Goal: Information Seeking & Learning: Learn about a topic

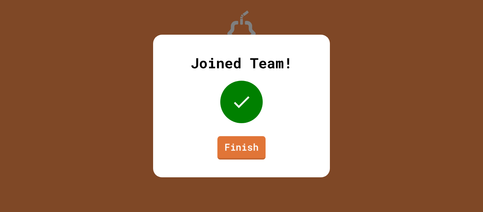
click at [238, 153] on link "Finish" at bounding box center [242, 147] width 48 height 23
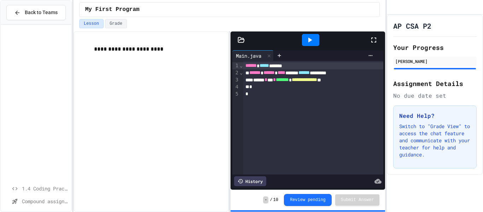
scroll to position [169, 0]
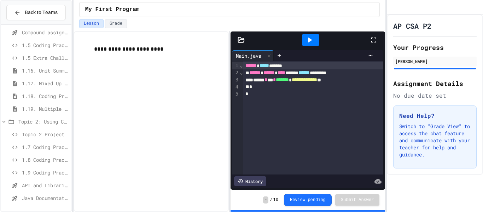
click at [43, 157] on span "1.8 Coding Practice" at bounding box center [45, 159] width 47 height 7
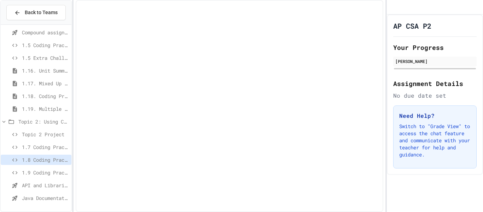
scroll to position [163, 0]
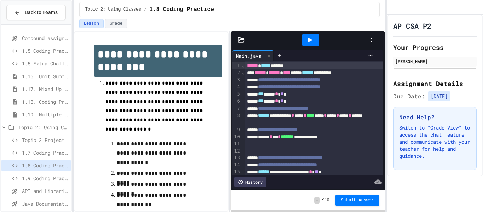
click at [48, 148] on div "1.7 Coding Practice" at bounding box center [36, 153] width 71 height 10
